Goal: Task Accomplishment & Management: Use online tool/utility

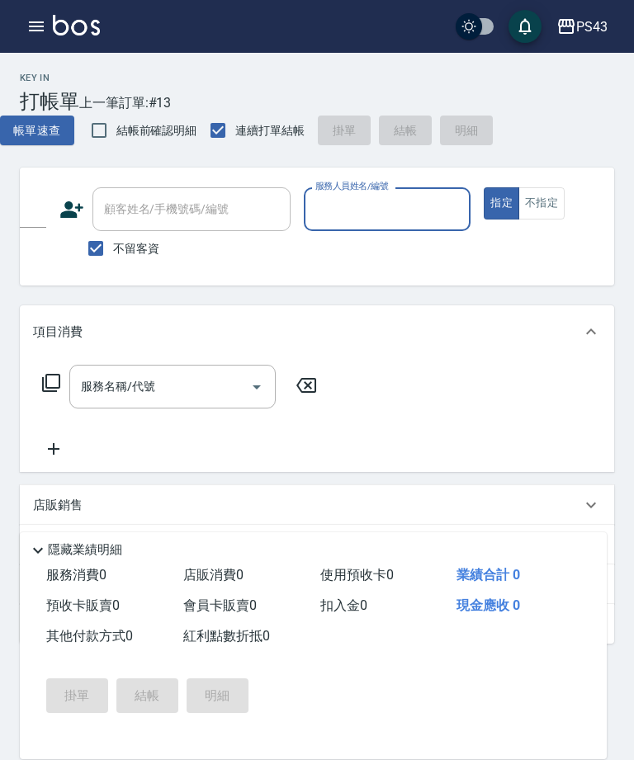
click at [389, 210] on input "服務人員姓名/編號" at bounding box center [387, 209] width 153 height 29
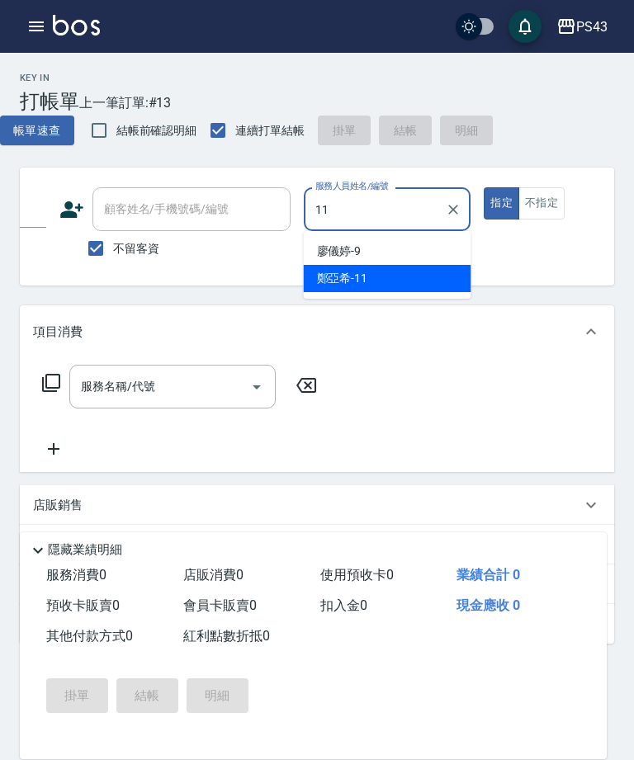
click at [420, 284] on div "[PERSON_NAME]-11" at bounding box center [387, 278] width 167 height 27
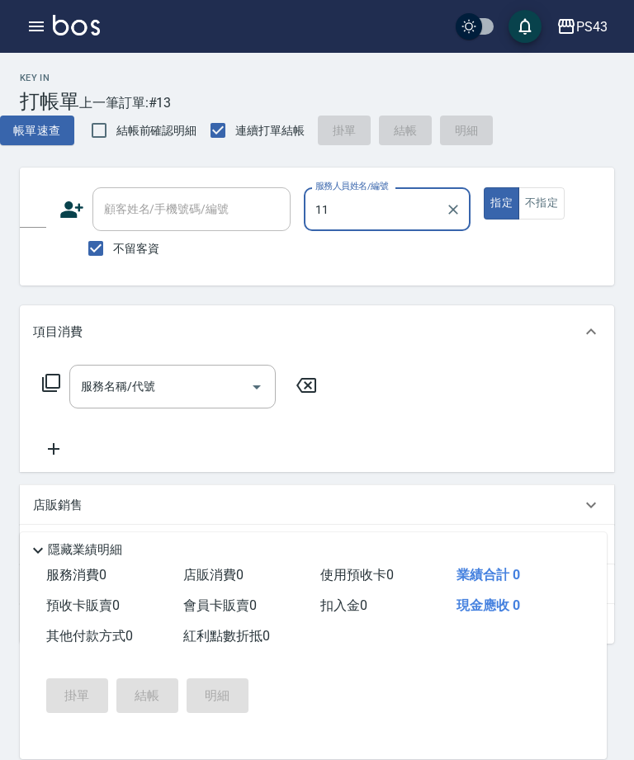
type input "[PERSON_NAME]-11"
click at [184, 391] on input "服務名稱/代號" at bounding box center [160, 386] width 167 height 29
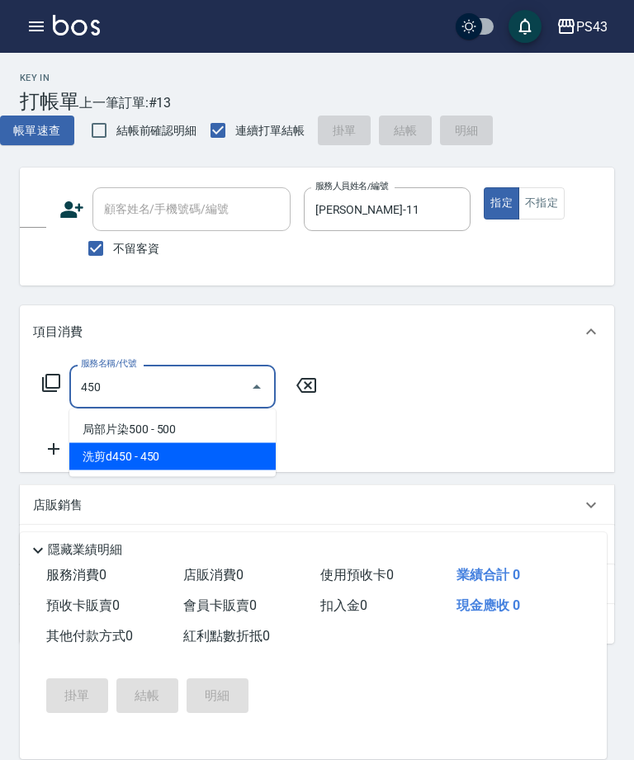
click at [195, 464] on span "洗剪d450 - 450" at bounding box center [172, 456] width 206 height 27
type input "洗剪d450(24)"
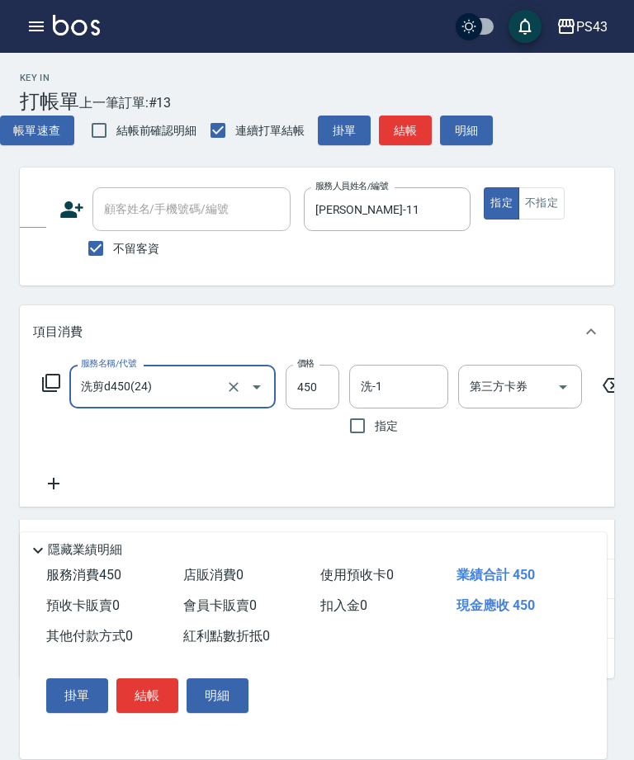
click at [404, 132] on button "結帳" at bounding box center [405, 131] width 53 height 31
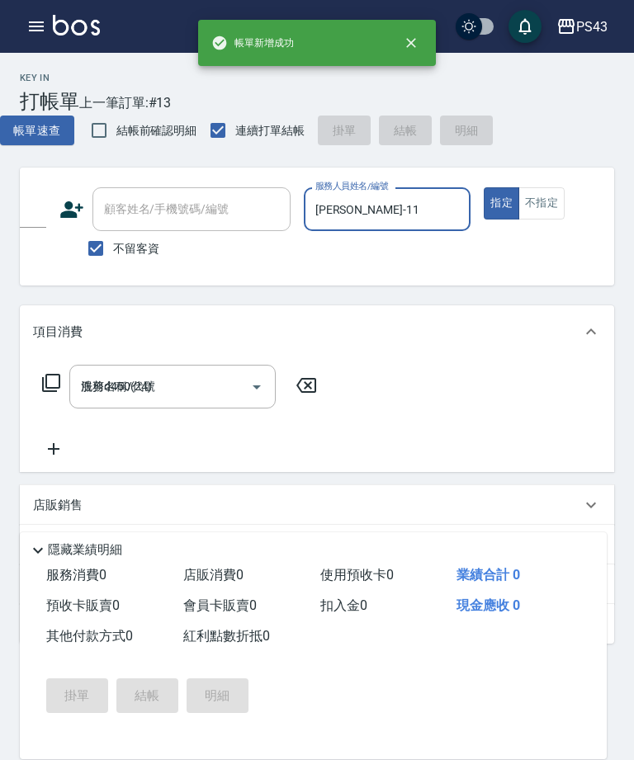
type input "[DATE] 20:29"
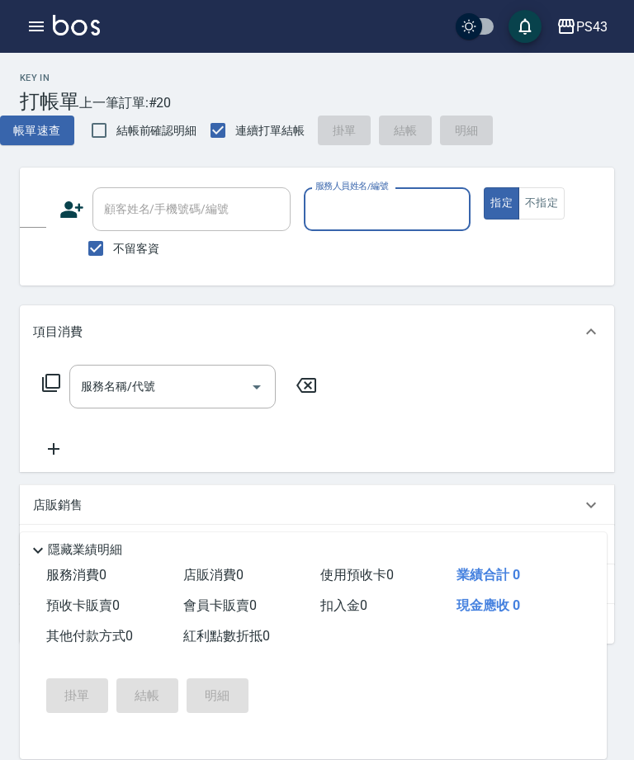
click at [370, 206] on input "服務人員姓名/編號" at bounding box center [387, 209] width 153 height 29
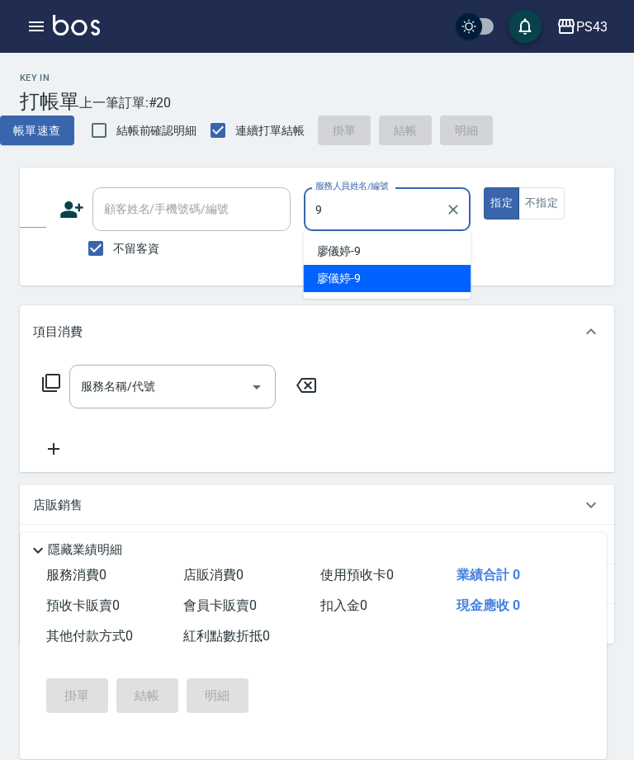
click at [410, 277] on div "[PERSON_NAME]-9" at bounding box center [387, 278] width 167 height 27
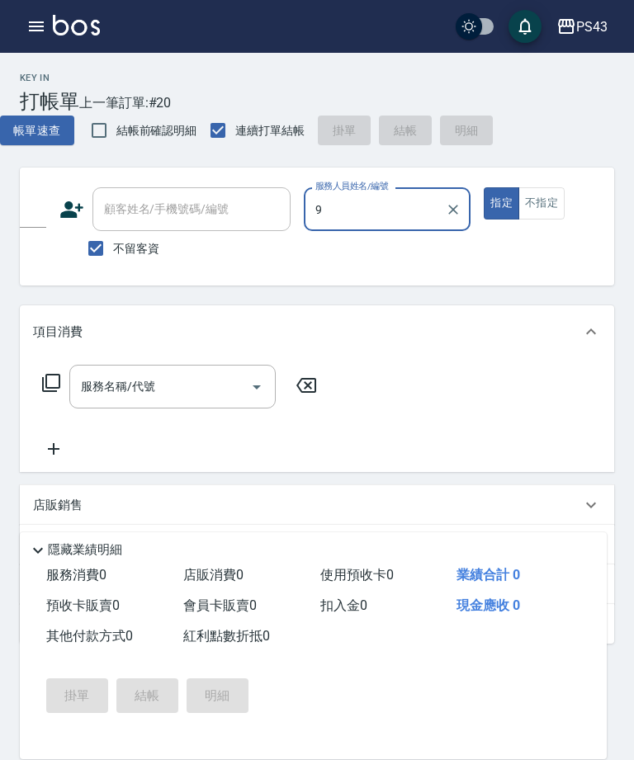
type input "[PERSON_NAME]-9"
click at [182, 394] on input "服務名稱/代號" at bounding box center [160, 386] width 167 height 29
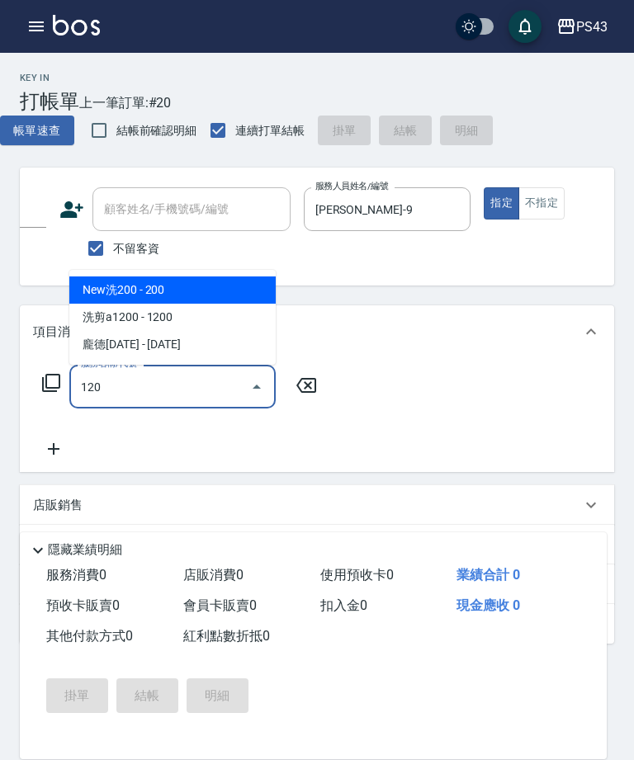
click at [227, 288] on span "New洗200 - 200" at bounding box center [172, 289] width 206 height 27
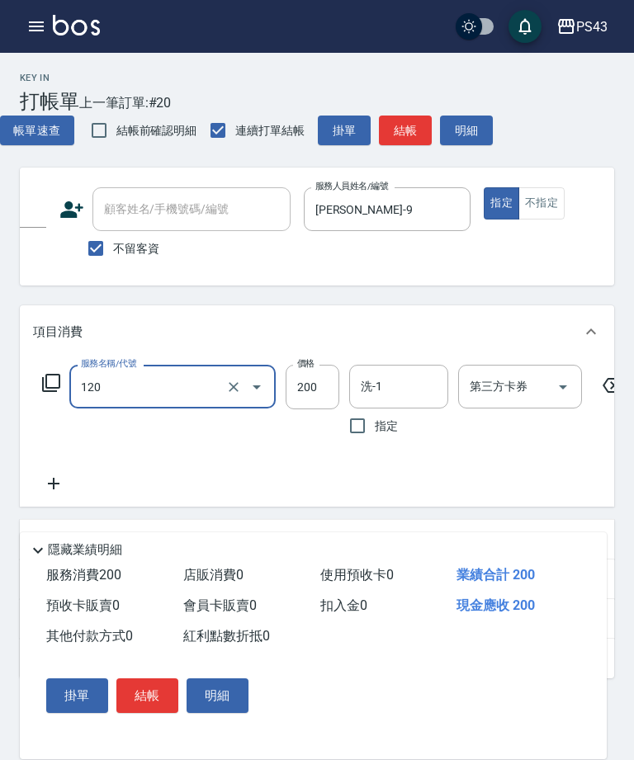
type input "New洗200(120)"
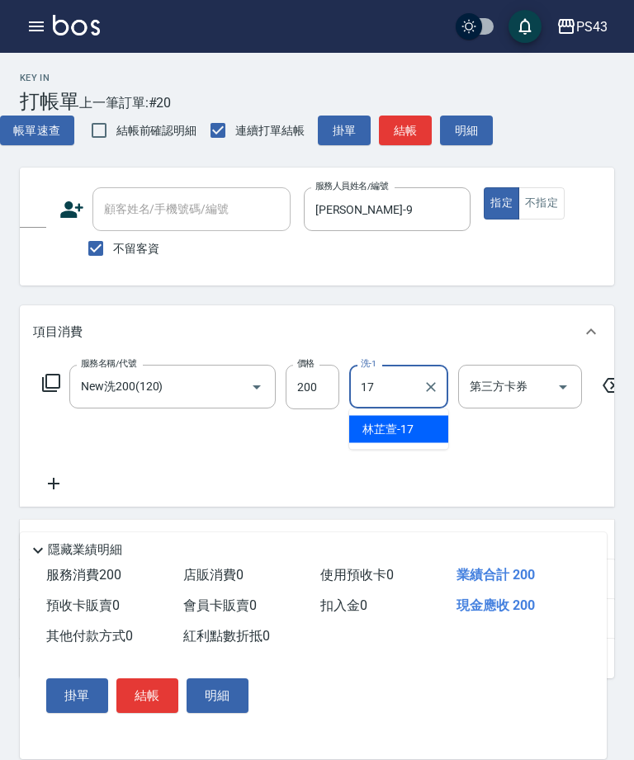
click at [417, 427] on div "[PERSON_NAME]-17" at bounding box center [398, 429] width 99 height 27
type input "[PERSON_NAME]-17"
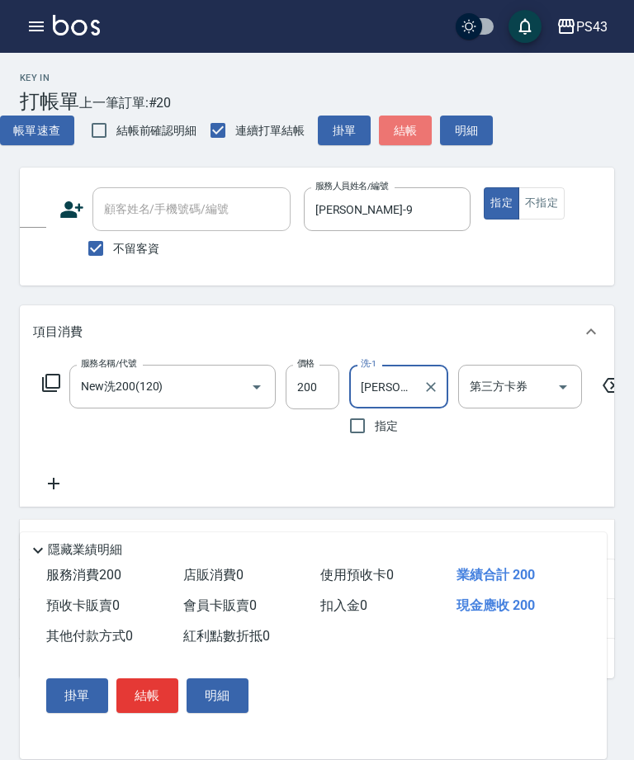
click at [415, 134] on button "結帳" at bounding box center [405, 131] width 53 height 31
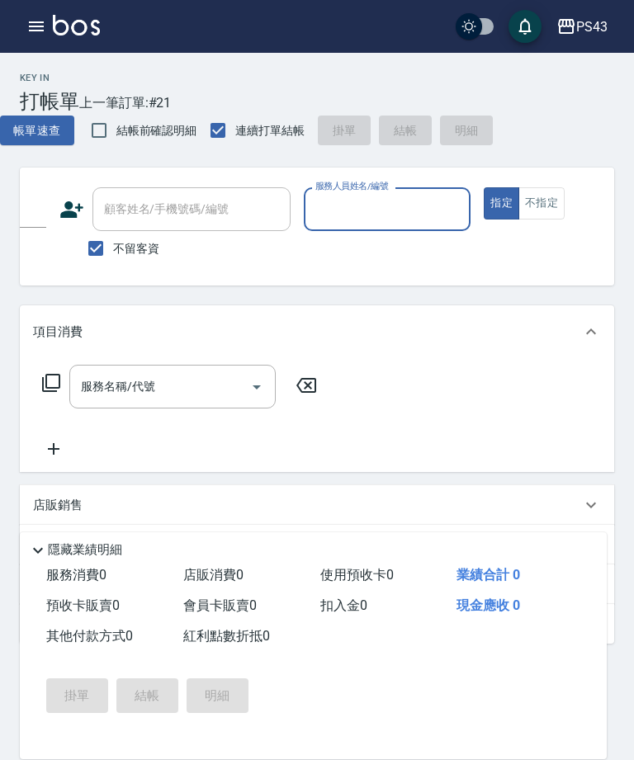
click at [359, 201] on input "服務人員姓名/編號" at bounding box center [387, 209] width 153 height 29
click at [406, 262] on div "[PERSON_NAME]-11" at bounding box center [387, 251] width 167 height 27
type input "[PERSON_NAME]-11"
click at [188, 394] on input "服務名稱/代號" at bounding box center [160, 386] width 167 height 29
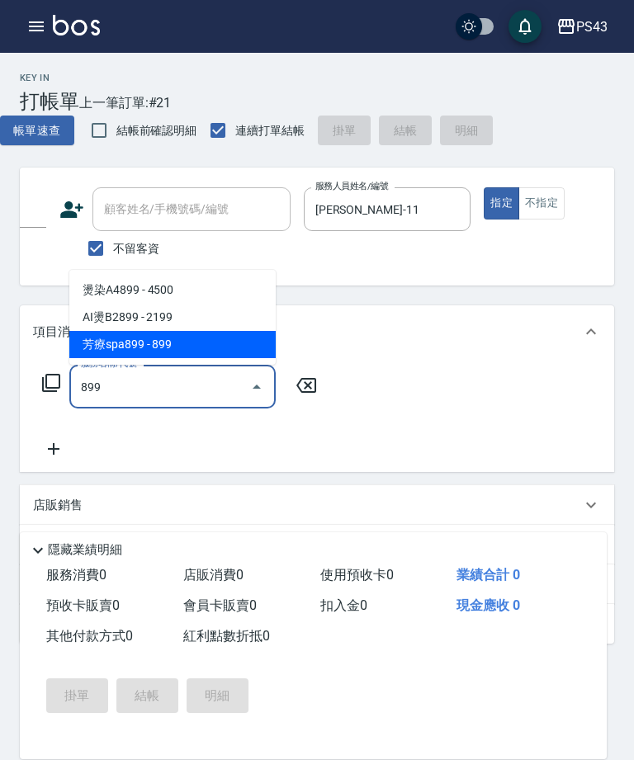
click at [204, 344] on span "芳療spa899 - 899" at bounding box center [172, 344] width 206 height 27
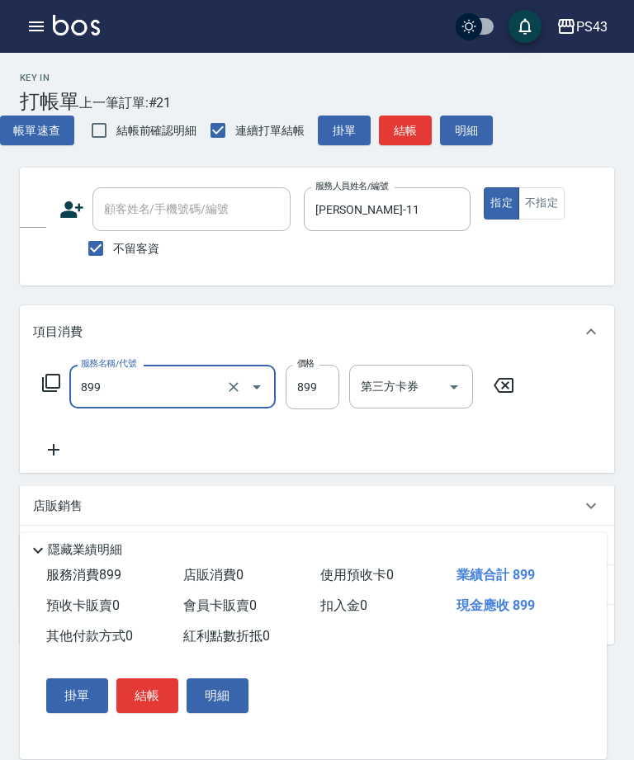
type input "芳療spa899(689)"
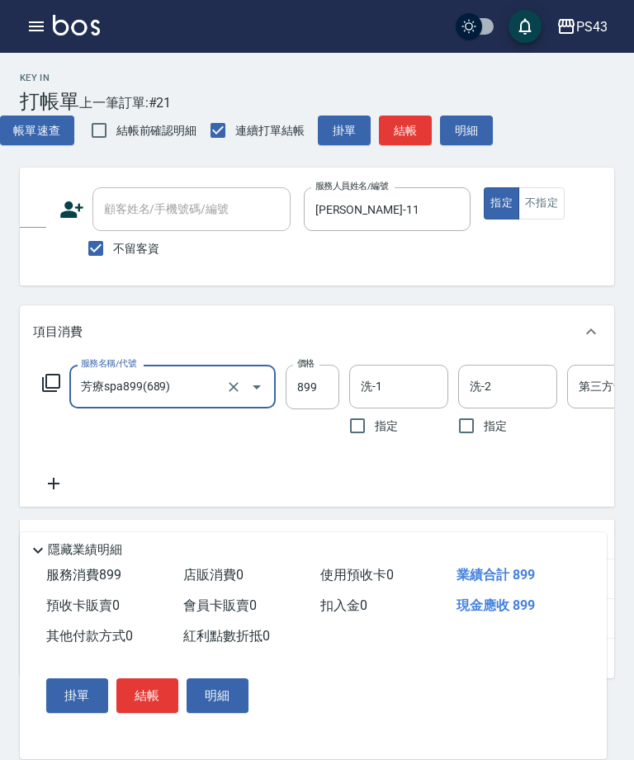
click at [313, 395] on input "899" at bounding box center [312, 387] width 54 height 45
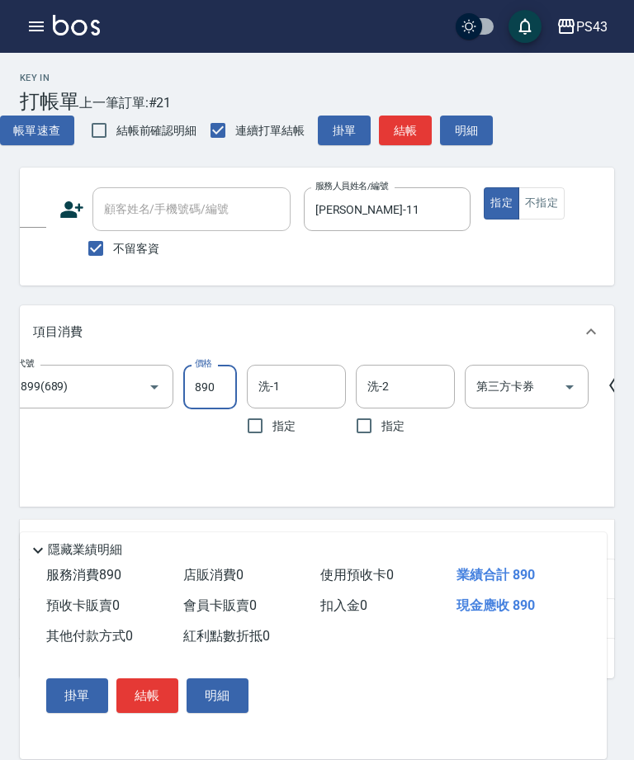
click at [573, 389] on icon "Open" at bounding box center [569, 387] width 20 height 20
type input "890"
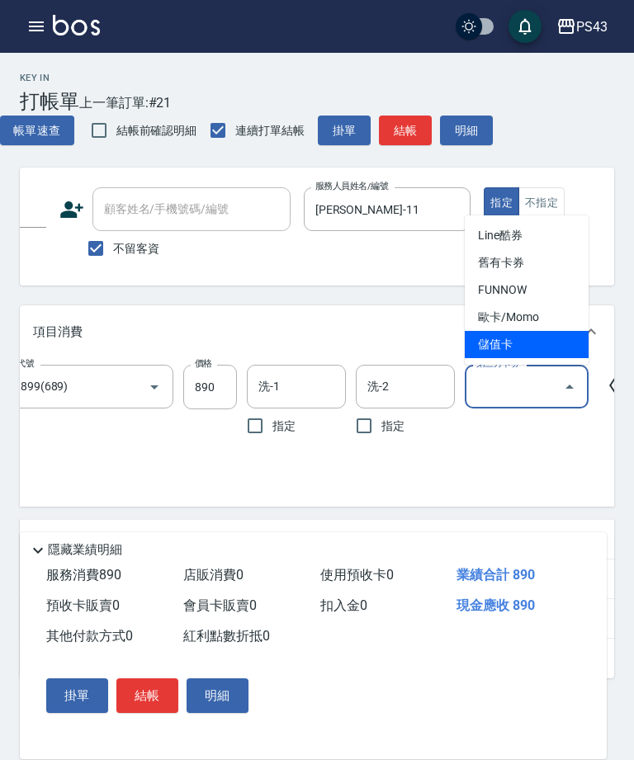
click at [535, 350] on span "儲值卡" at bounding box center [527, 344] width 124 height 27
type input "儲值卡"
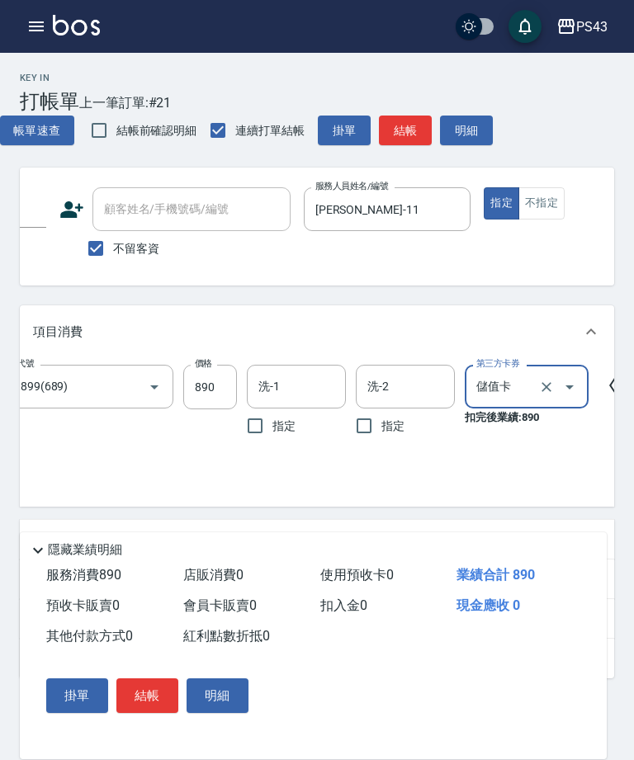
click at [406, 137] on button "結帳" at bounding box center [405, 131] width 53 height 31
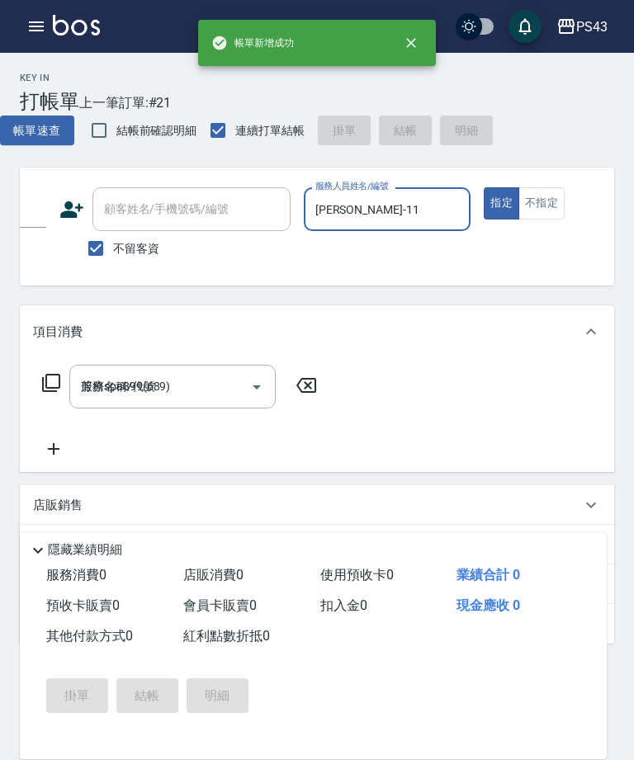
type input "[DATE] 20:30"
